Goal: Information Seeking & Learning: Learn about a topic

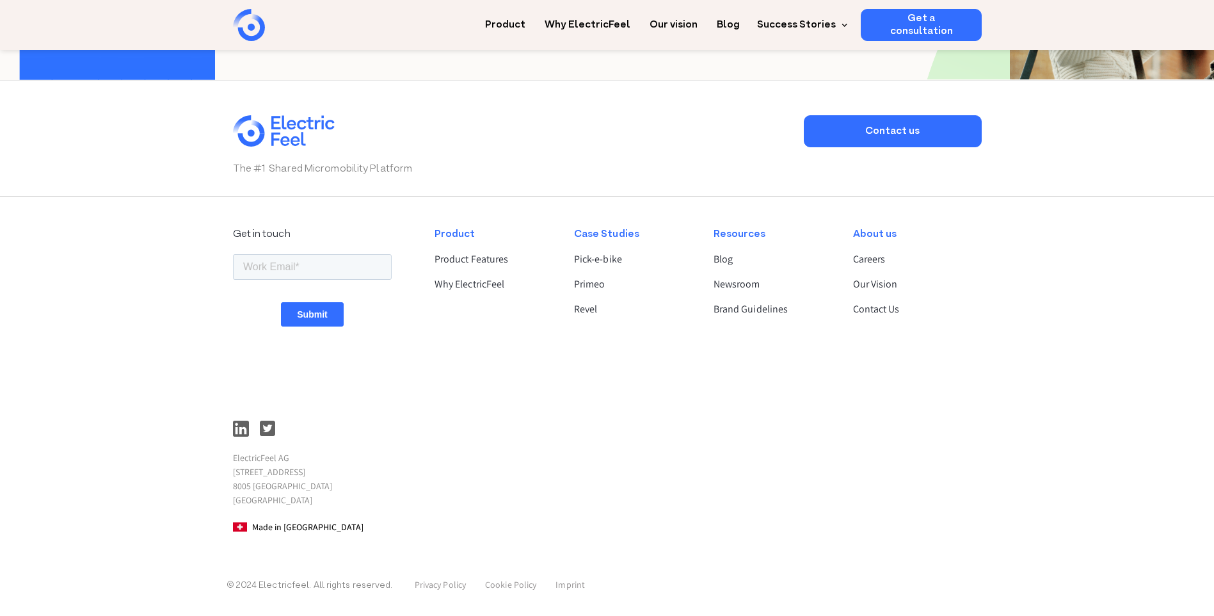
scroll to position [3332, 0]
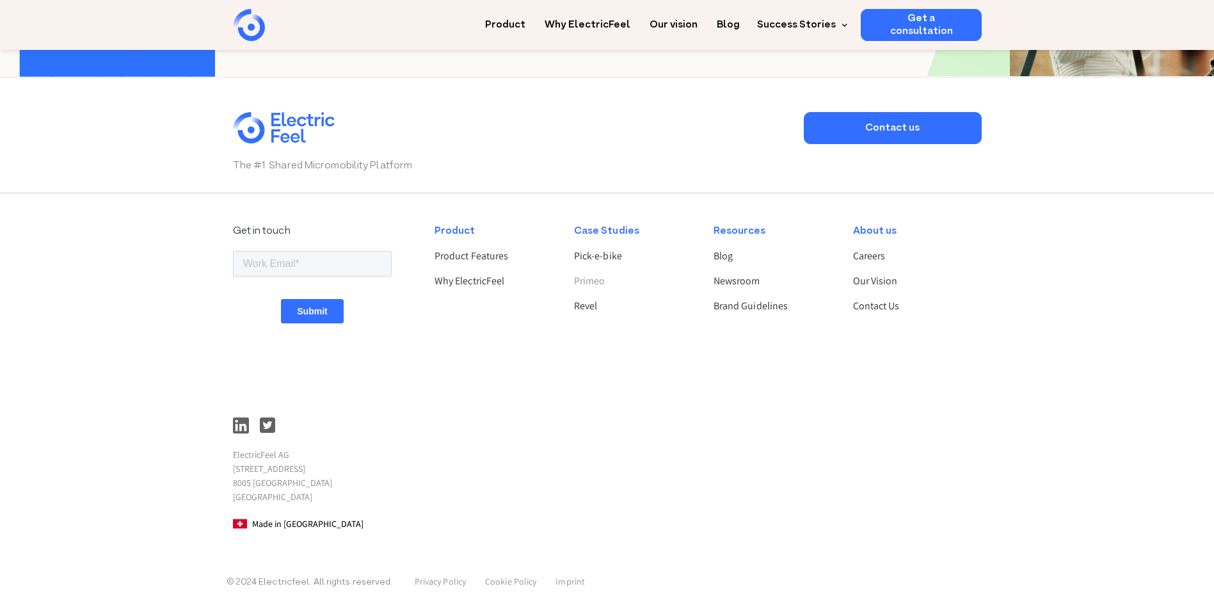
click at [593, 280] on link "Primeo" at bounding box center [633, 280] width 118 height 15
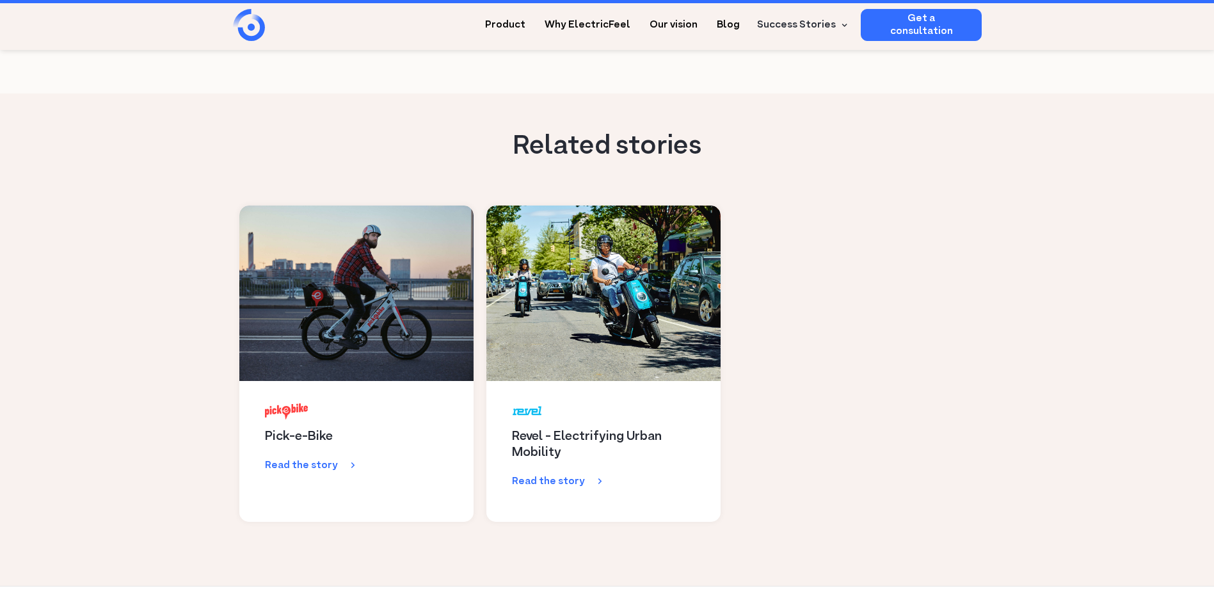
scroll to position [2496, 0]
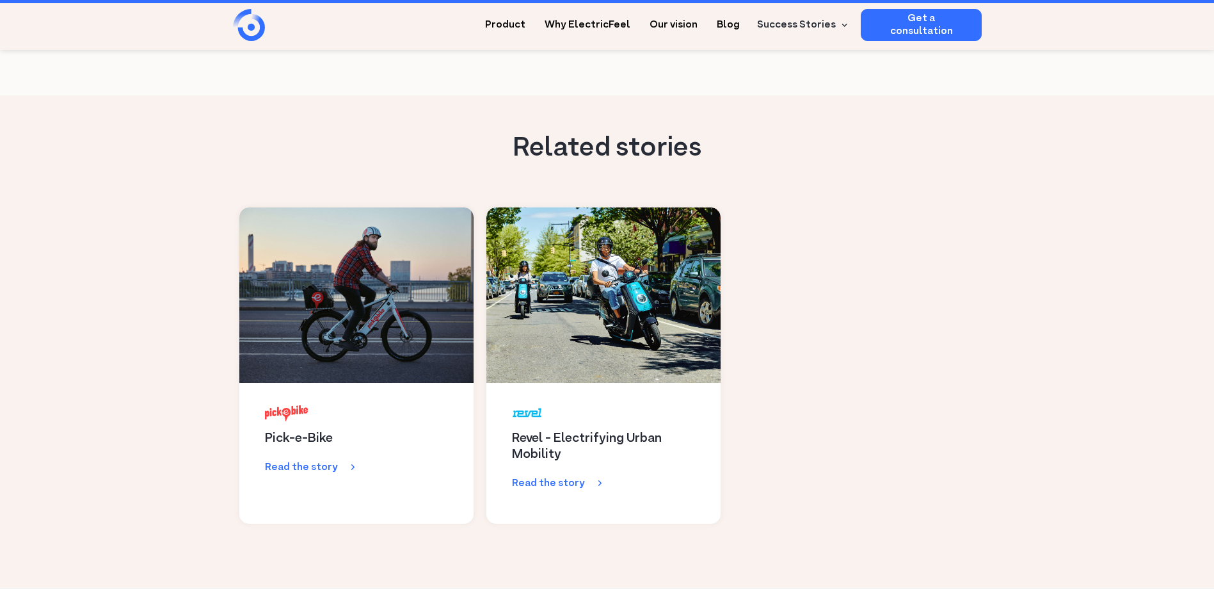
click at [559, 477] on div "Read the story" at bounding box center [555, 483] width 86 height 13
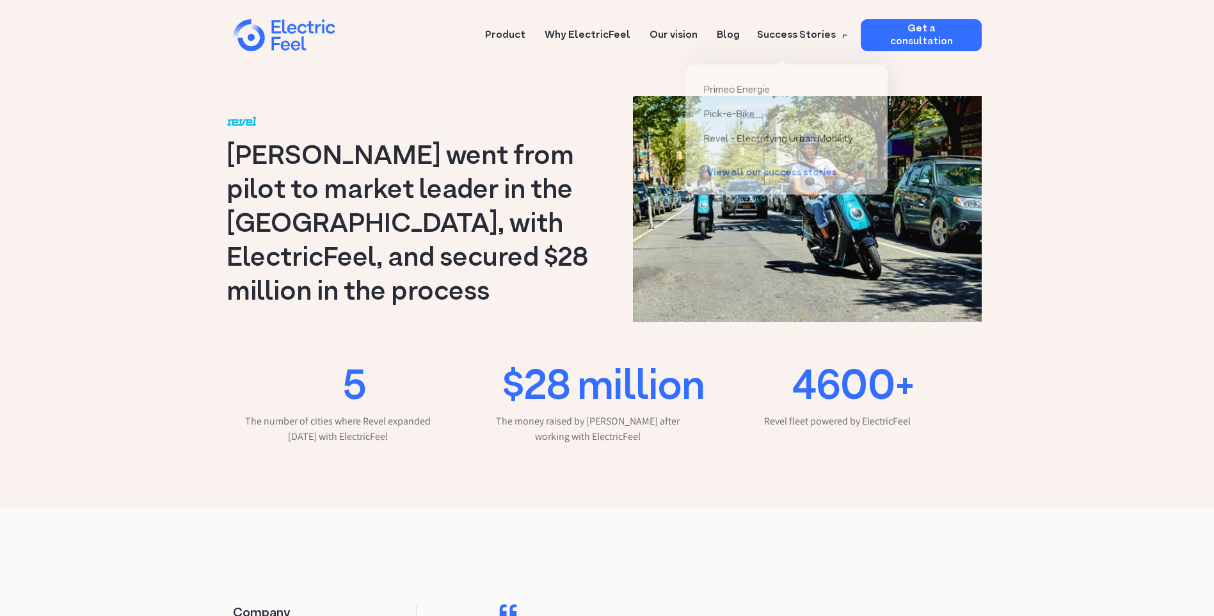
click at [827, 24] on div "Success Stories" at bounding box center [801, 35] width 102 height 32
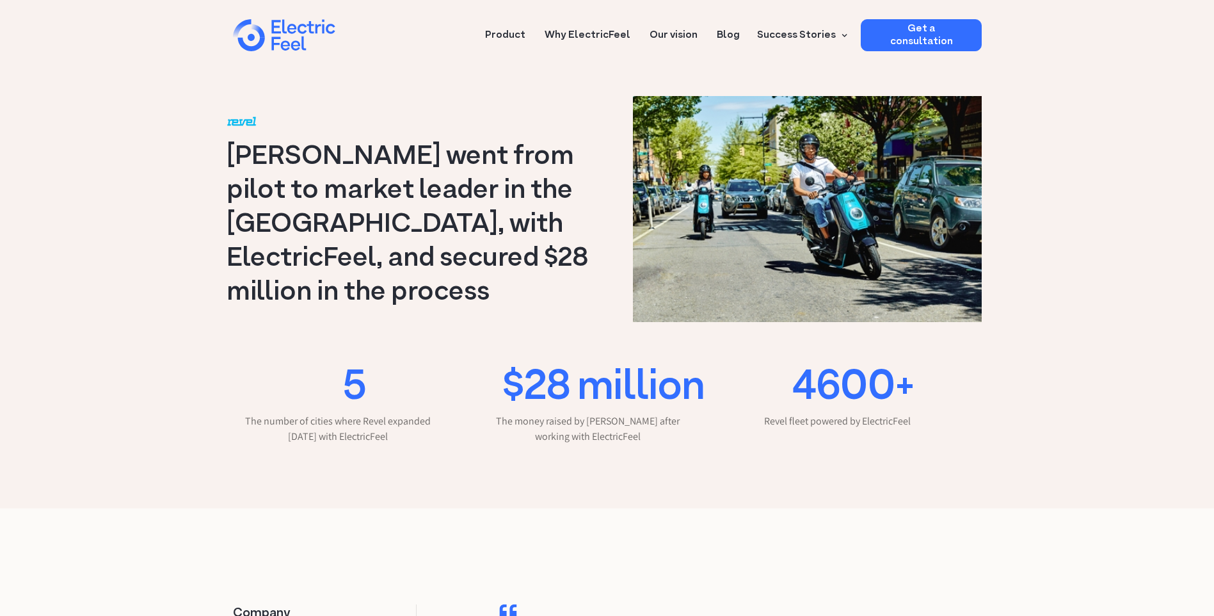
click at [822, 31] on div "Success Stories" at bounding box center [796, 35] width 79 height 15
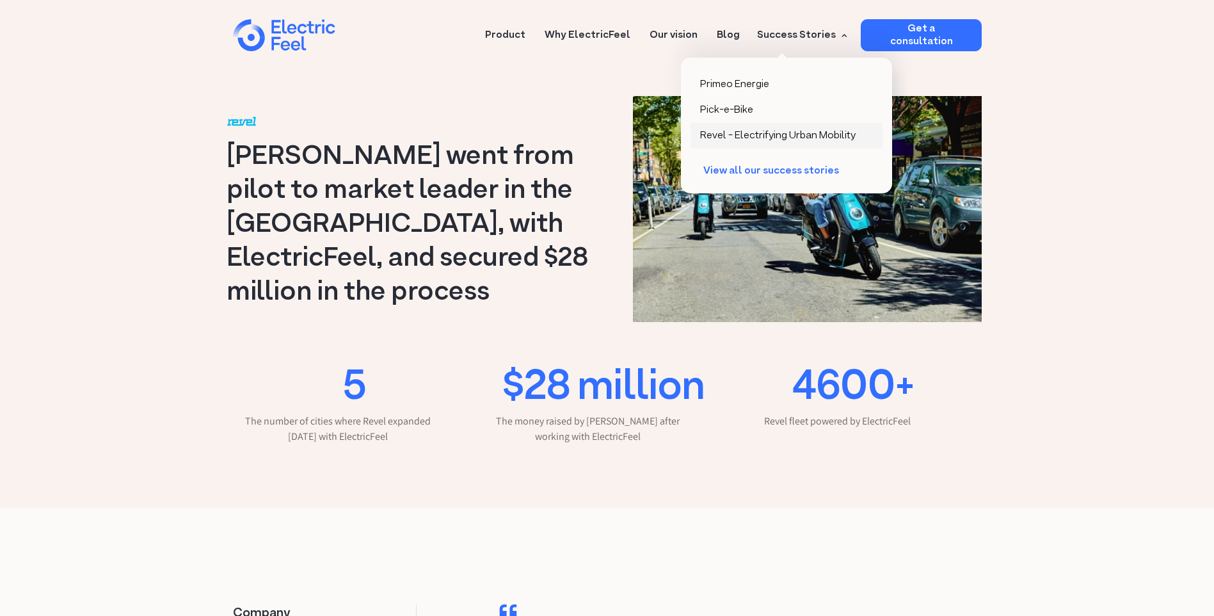
click at [755, 132] on div "Revel - Electrifying Urban Mobility" at bounding box center [778, 135] width 156 height 13
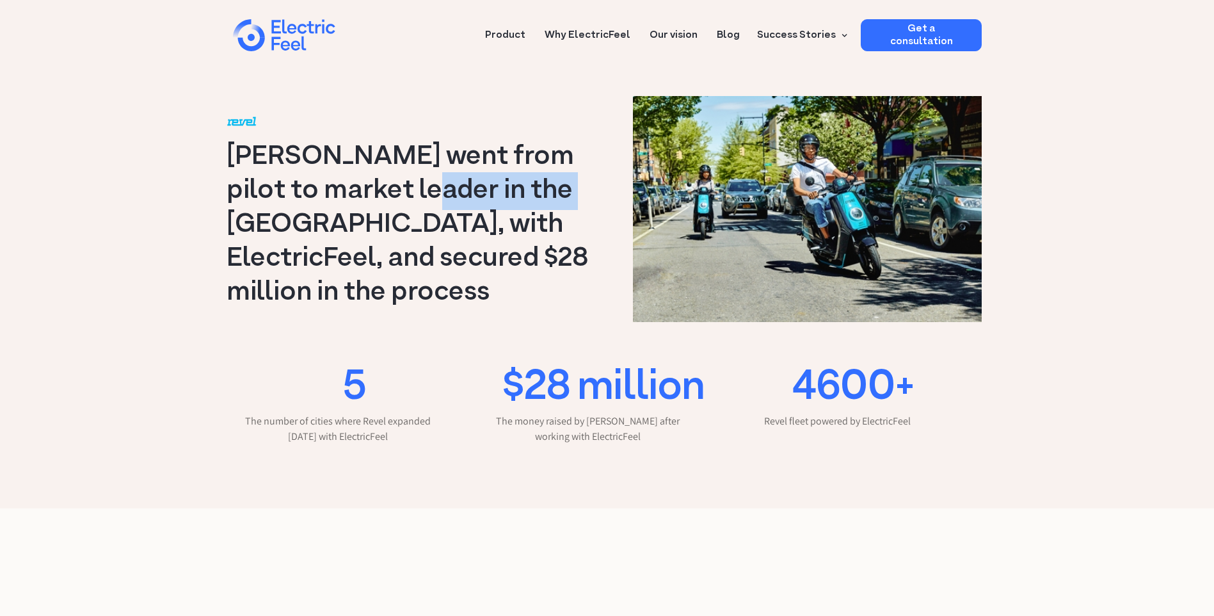
drag, startPoint x: 431, startPoint y: 210, endPoint x: 577, endPoint y: 204, distance: 145.4
click at [577, 204] on h1 "[PERSON_NAME] went from pilot to market leader in the [GEOGRAPHIC_DATA], with E…" at bounding box center [414, 225] width 374 height 170
